Goal: Task Accomplishment & Management: Use online tool/utility

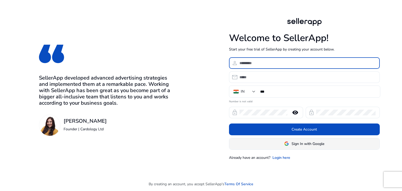
click at [305, 141] on span "Sign In with Google" at bounding box center [307, 143] width 33 height 5
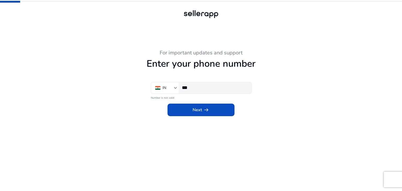
click at [204, 82] on div "***" at bounding box center [214, 88] width 65 height 12
click at [203, 85] on input "***" at bounding box center [214, 88] width 65 height 6
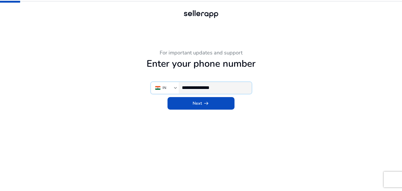
click at [203, 89] on input "**********" at bounding box center [214, 88] width 65 height 6
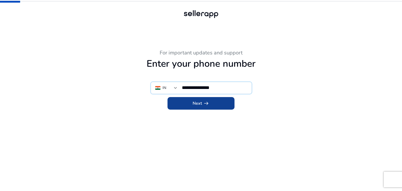
type input "**********"
click at [200, 105] on span "Next arrow_right_alt" at bounding box center [200, 103] width 17 height 6
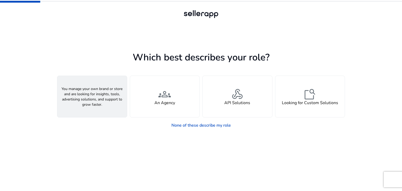
click at [101, 106] on div "person A Seller" at bounding box center [92, 96] width 70 height 41
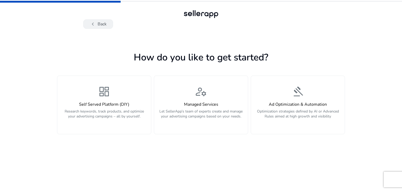
click at [97, 26] on button "chevron_left Back" at bounding box center [98, 23] width 30 height 9
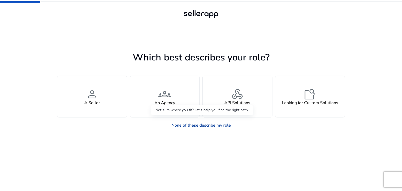
click at [225, 125] on link "None of these describe my role" at bounding box center [201, 125] width 68 height 10
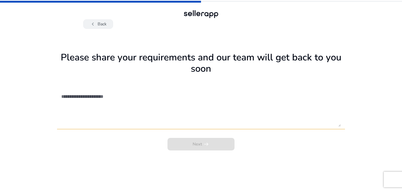
click at [104, 25] on button "chevron_left Back" at bounding box center [98, 23] width 30 height 9
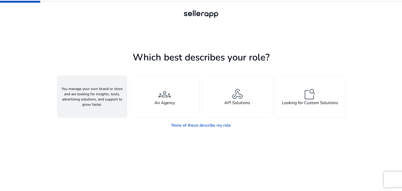
click at [101, 98] on div "person A Seller" at bounding box center [92, 96] width 70 height 41
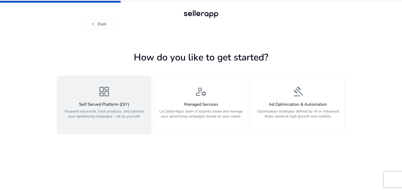
click at [112, 110] on p "Research keywords, track products, and optimize your advertising campaigns – al…" at bounding box center [103, 117] width 87 height 16
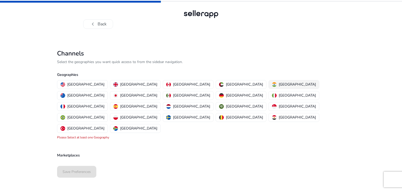
click at [279, 85] on p "India" at bounding box center [297, 84] width 37 height 5
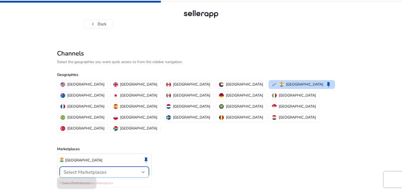
click at [85, 169] on span "Select Marketplaces" at bounding box center [85, 172] width 43 height 6
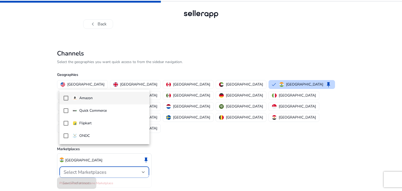
click at [93, 97] on span "Amazon" at bounding box center [108, 98] width 73 height 6
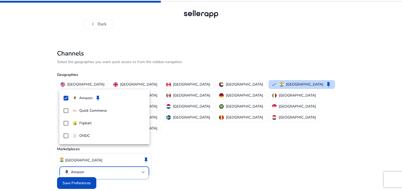
click at [77, 173] on div at bounding box center [201, 95] width 402 height 191
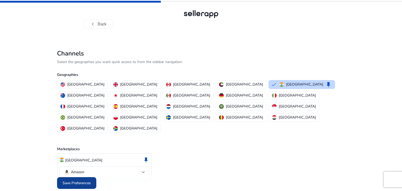
click at [76, 180] on span "Save Preferences" at bounding box center [77, 182] width 28 height 5
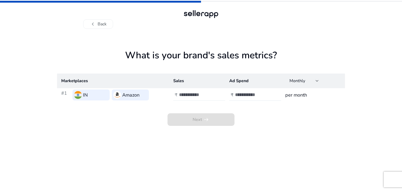
click at [187, 92] on input "number" at bounding box center [196, 95] width 35 height 6
click at [173, 66] on h1 "What is your brand's sales metrics?" at bounding box center [201, 62] width 288 height 24
click at [208, 93] on input "number" at bounding box center [196, 95] width 35 height 6
click at [295, 92] on h3 "per month" at bounding box center [312, 94] width 55 height 7
click at [295, 99] on td "per month" at bounding box center [313, 95] width 64 height 14
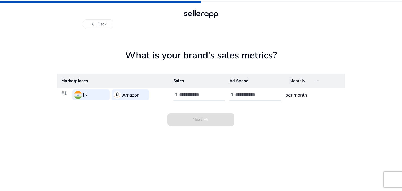
click at [185, 100] on div at bounding box center [202, 95] width 47 height 12
click at [191, 101] on div "Please Enter Sales and Ad Spend" at bounding box center [201, 106] width 63 height 10
click at [198, 88] on th "Sales" at bounding box center [197, 80] width 56 height 15
click at [191, 91] on div at bounding box center [202, 95] width 47 height 12
click at [93, 25] on span "chevron_left" at bounding box center [93, 24] width 6 height 6
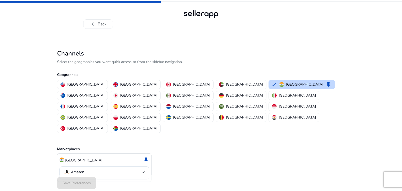
click at [93, 25] on span "chevron_left" at bounding box center [93, 24] width 6 height 6
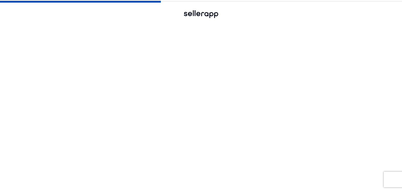
click at [93, 25] on span "chevron_left" at bounding box center [93, 24] width 6 height 6
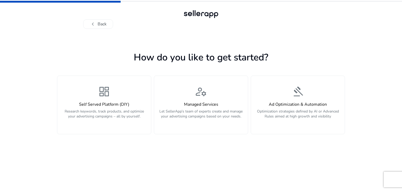
click at [93, 25] on span "chevron_left" at bounding box center [93, 24] width 6 height 6
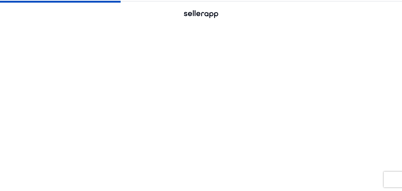
click at [93, 25] on span "chevron_left" at bounding box center [93, 24] width 6 height 6
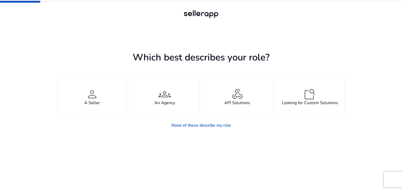
click at [93, 25] on div at bounding box center [200, 23] width 235 height 9
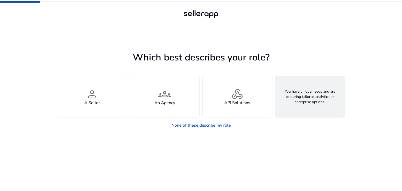
click at [306, 92] on span "feature_search" at bounding box center [309, 94] width 13 height 13
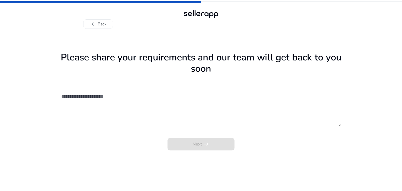
click at [109, 95] on textarea at bounding box center [200, 107] width 279 height 37
click at [110, 93] on textarea at bounding box center [200, 107] width 279 height 37
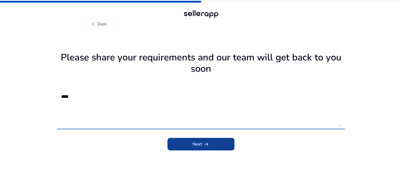
type textarea "****"
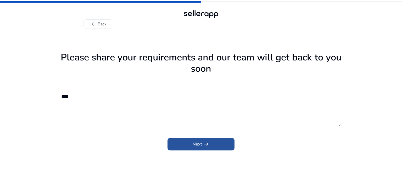
click at [200, 145] on span "Next arrow_right_alt" at bounding box center [200, 144] width 17 height 6
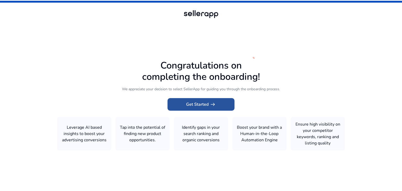
click at [223, 101] on span at bounding box center [200, 104] width 67 height 13
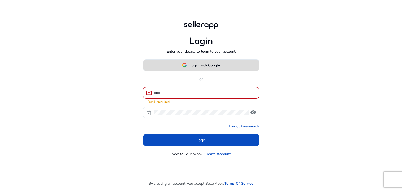
click at [188, 65] on span "Login with Google" at bounding box center [201, 65] width 38 height 5
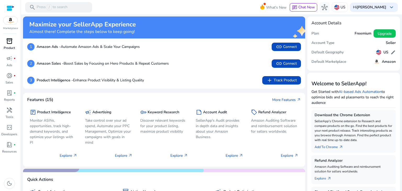
click at [9, 46] on p "Product" at bounding box center [9, 48] width 11 height 5
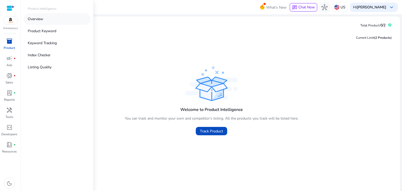
click at [42, 16] on p "Overview" at bounding box center [35, 18] width 15 height 5
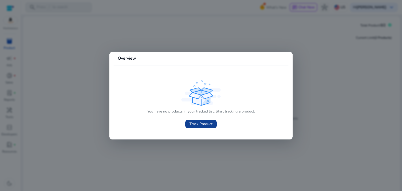
click at [195, 125] on span "Track Product" at bounding box center [200, 123] width 23 height 5
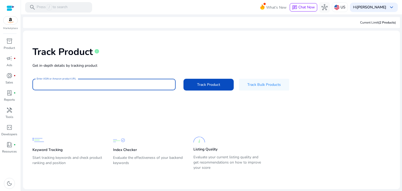
click at [68, 83] on input "Enter ASIN or Amazon product URL" at bounding box center [104, 85] width 135 height 6
click at [130, 87] on input "Enter ASIN or Amazon product URL" at bounding box center [104, 85] width 135 height 6
click at [150, 86] on input "Enter ASIN or Amazon product URL" at bounding box center [104, 85] width 135 height 6
click at [145, 87] on input "Enter ASIN or Amazon product URL" at bounding box center [104, 85] width 135 height 6
click at [265, 84] on span "Track Bulk Products" at bounding box center [263, 84] width 33 height 5
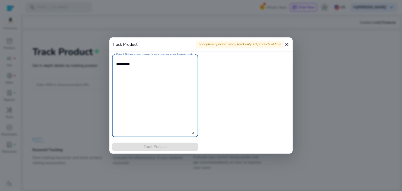
click at [142, 73] on textarea "Enter ASINs separated by new line or comma or enter Amazon product page URL" at bounding box center [155, 95] width 78 height 77
drag, startPoint x: 288, startPoint y: 45, endPoint x: 264, endPoint y: 38, distance: 24.6
click at [288, 45] on mat-icon "close" at bounding box center [286, 44] width 6 height 6
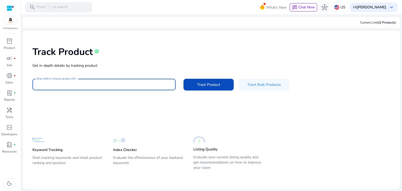
click at [72, 84] on input "Enter ASIN or Amazon product URL" at bounding box center [104, 85] width 135 height 6
paste input "**********"
click at [213, 91] on div "**********" at bounding box center [211, 68] width 368 height 66
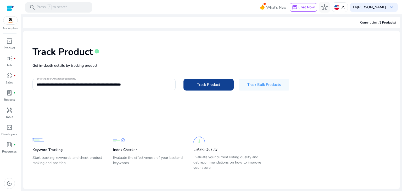
click at [213, 86] on span "Track Product" at bounding box center [208, 84] width 23 height 5
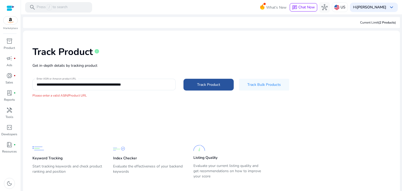
click at [214, 83] on span "Track Product" at bounding box center [208, 84] width 23 height 5
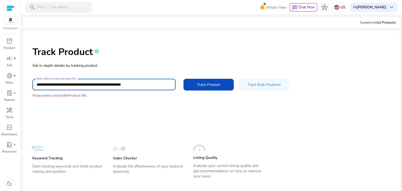
click at [110, 86] on input "**********" at bounding box center [104, 85] width 135 height 6
paste input "**********"
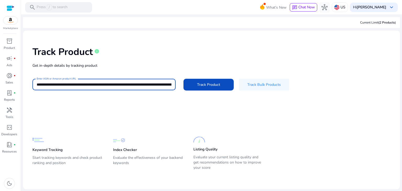
scroll to position [0, 776]
type input "**********"
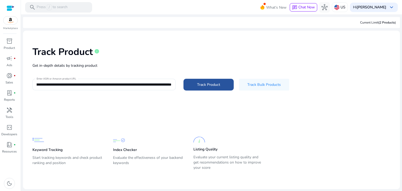
click at [215, 83] on span "Track Product" at bounding box center [208, 84] width 23 height 5
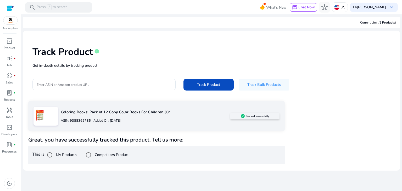
click at [268, 117] on h5 "Tracked successfully" at bounding box center [257, 116] width 23 height 3
click at [377, 22] on div "Current Limit (2 Products )" at bounding box center [378, 22] width 36 height 5
click at [292, 8] on span "chat" at bounding box center [294, 7] width 5 height 5
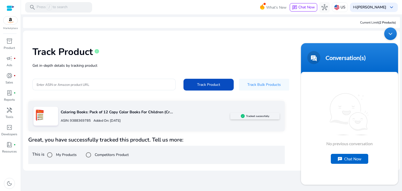
click at [307, 59] on span at bounding box center [313, 57] width 13 height 13
click at [388, 34] on div "Minimize live chat window" at bounding box center [390, 33] width 13 height 13
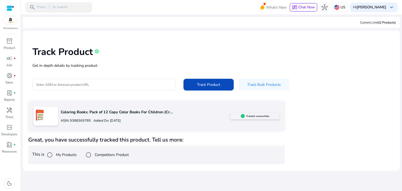
drag, startPoint x: 357, startPoint y: 0, endPoint x: 138, endPoint y: 53, distance: 224.9
click at [137, 53] on div "Track Product info" at bounding box center [211, 50] width 358 height 21
click at [257, 117] on h5 "Tracked successfully" at bounding box center [257, 116] width 23 height 3
click at [74, 121] on p "ASIN: 9388369785" at bounding box center [76, 120] width 30 height 5
click at [44, 117] on img at bounding box center [39, 115] width 12 height 12
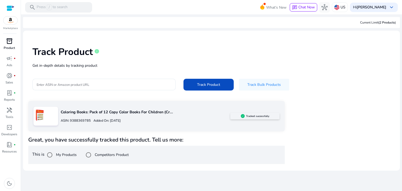
click at [10, 45] on div "inventory_2" at bounding box center [9, 41] width 15 height 8
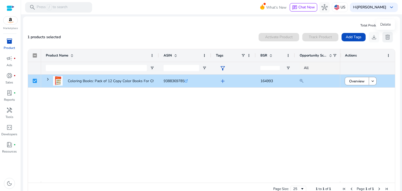
click at [385, 38] on span "delete" at bounding box center [387, 37] width 6 height 6
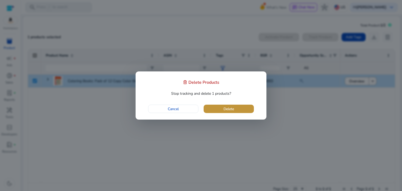
click at [242, 109] on span "button" at bounding box center [228, 109] width 50 height 13
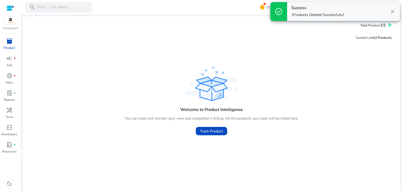
click at [13, 20] on img at bounding box center [10, 20] width 14 height 8
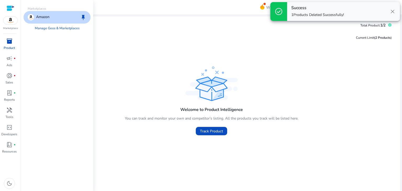
click at [58, 22] on div "Amazon keep" at bounding box center [57, 17] width 67 height 13
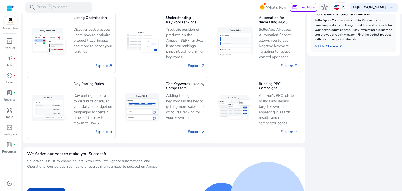
scroll to position [244, 0]
